Goal: Task Accomplishment & Management: Manage account settings

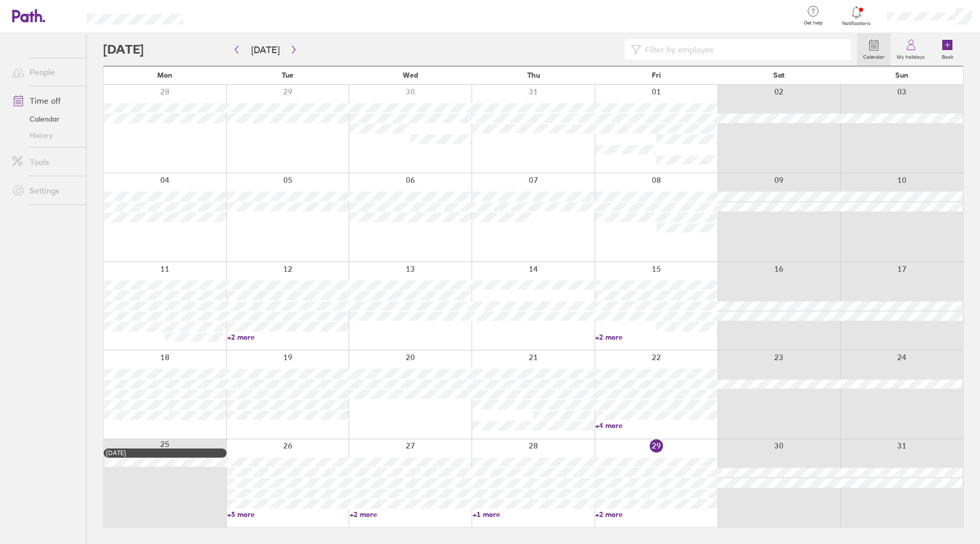
click at [642, 516] on link "+2 more" at bounding box center [656, 513] width 122 height 9
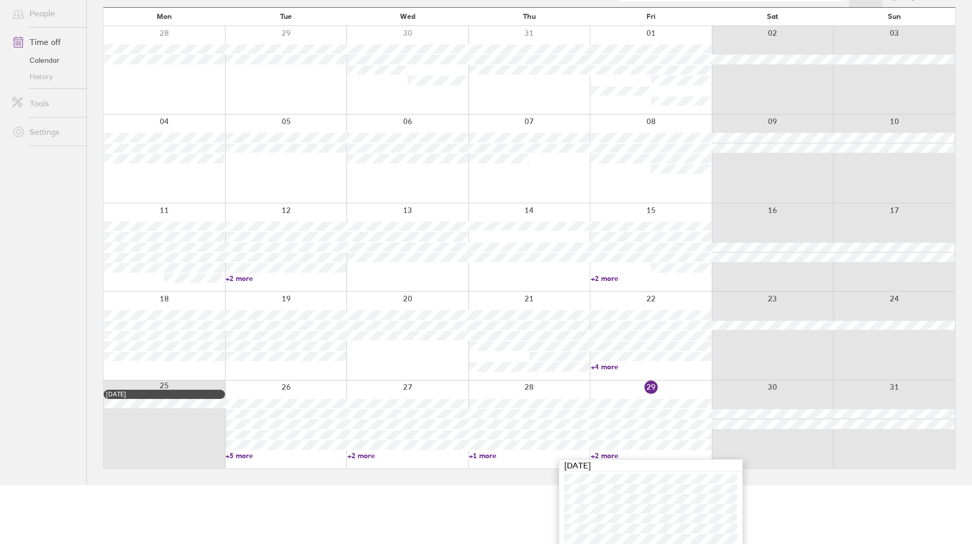
scroll to position [64, 0]
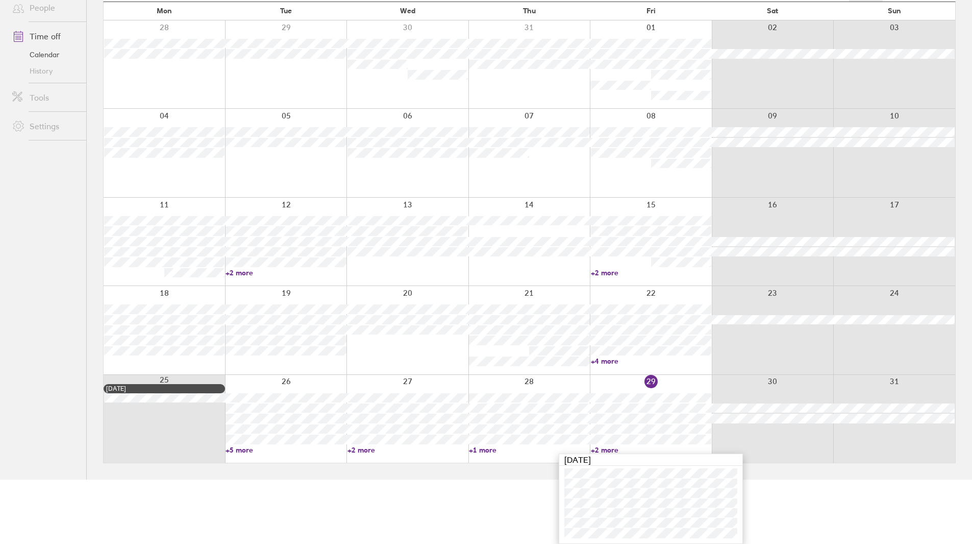
click at [801, 479] on html "Get help FAQs Contact us Notifications My profile Sign out People Time off Cale…" at bounding box center [486, 208] width 972 height 544
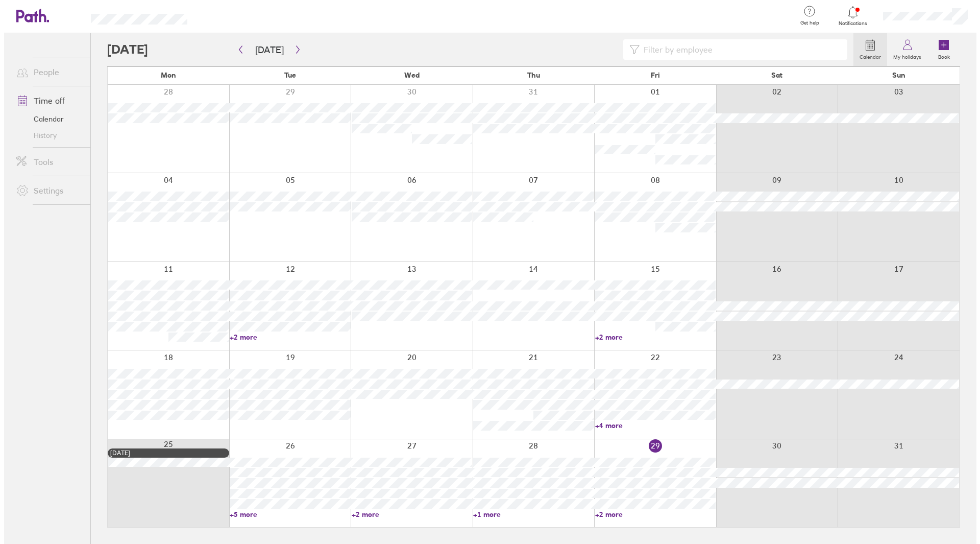
scroll to position [0, 0]
